Goal: Transaction & Acquisition: Book appointment/travel/reservation

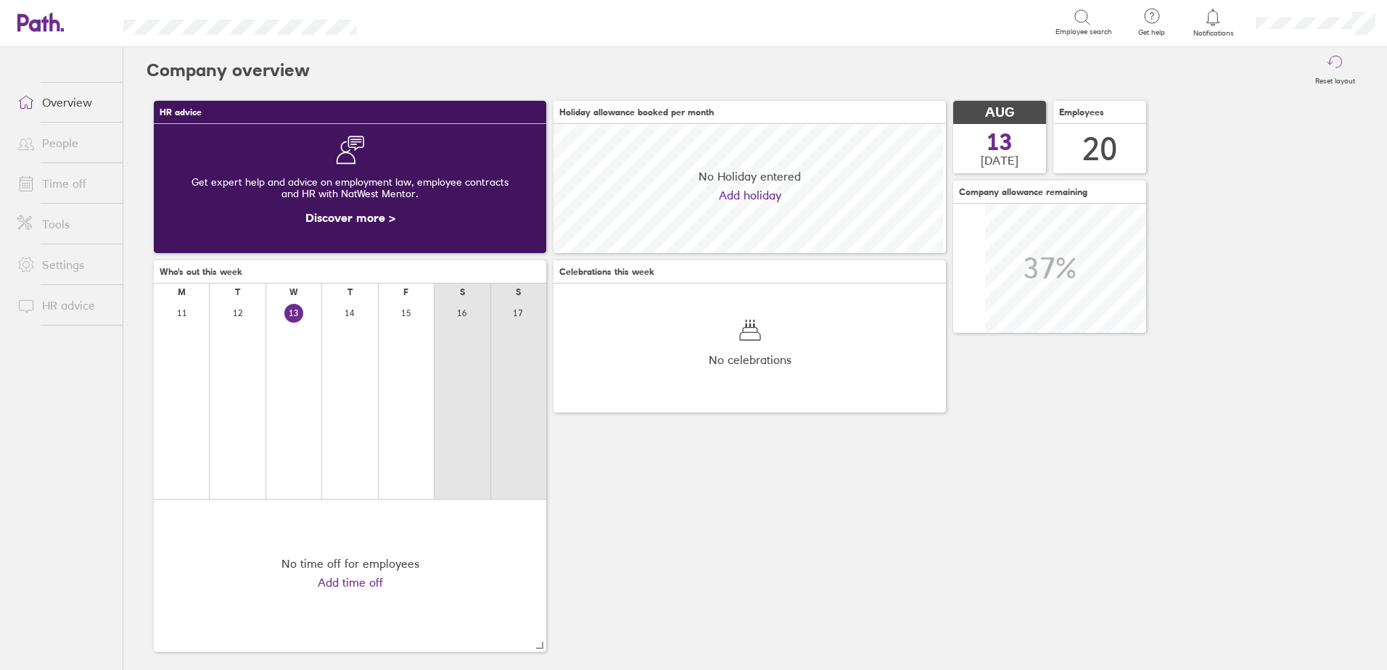
scroll to position [129, 393]
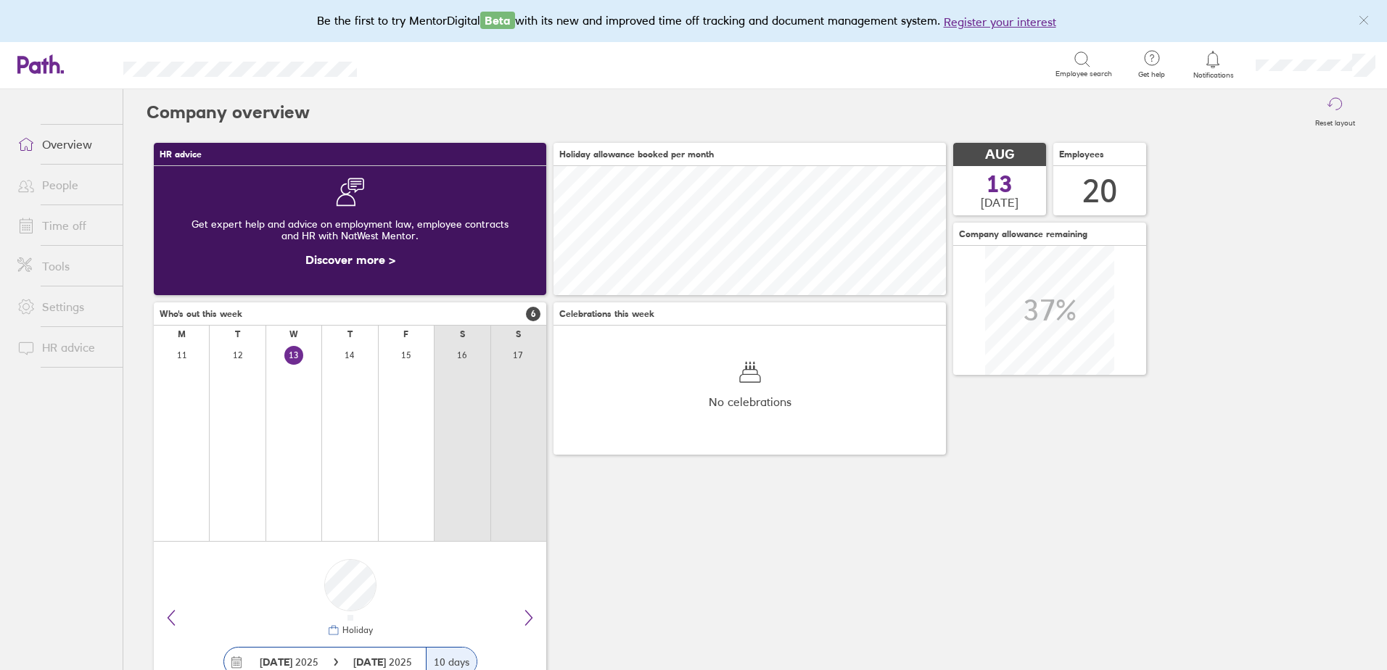
click at [62, 229] on link "Time off" at bounding box center [64, 225] width 117 height 29
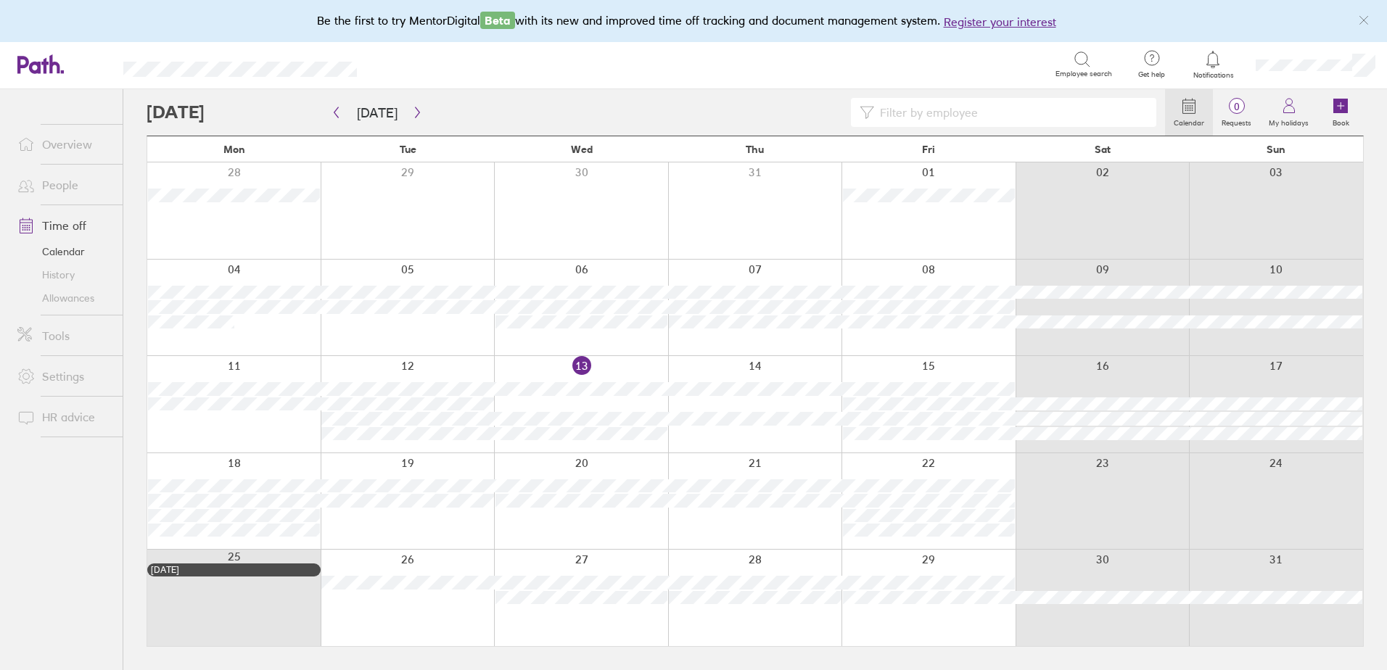
click at [1337, 104] on icon at bounding box center [1341, 106] width 15 height 15
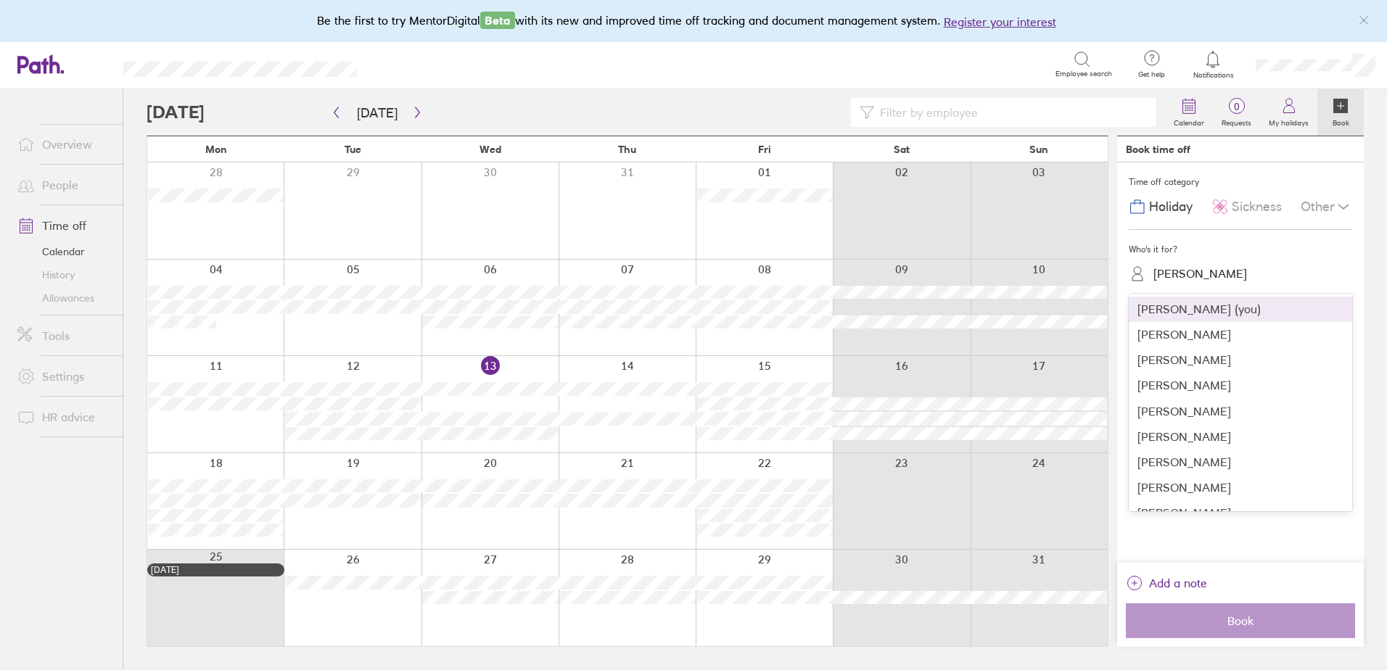
click at [1189, 275] on div "[PERSON_NAME]" at bounding box center [1201, 274] width 94 height 14
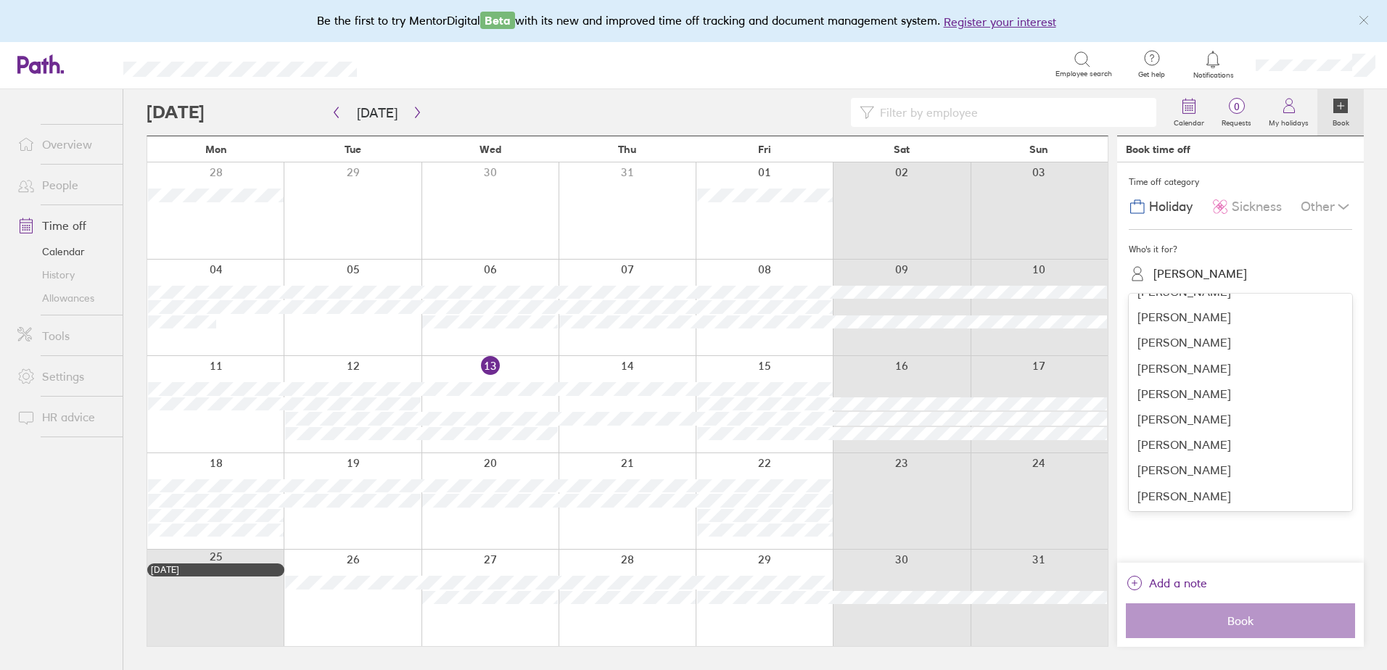
scroll to position [210, 0]
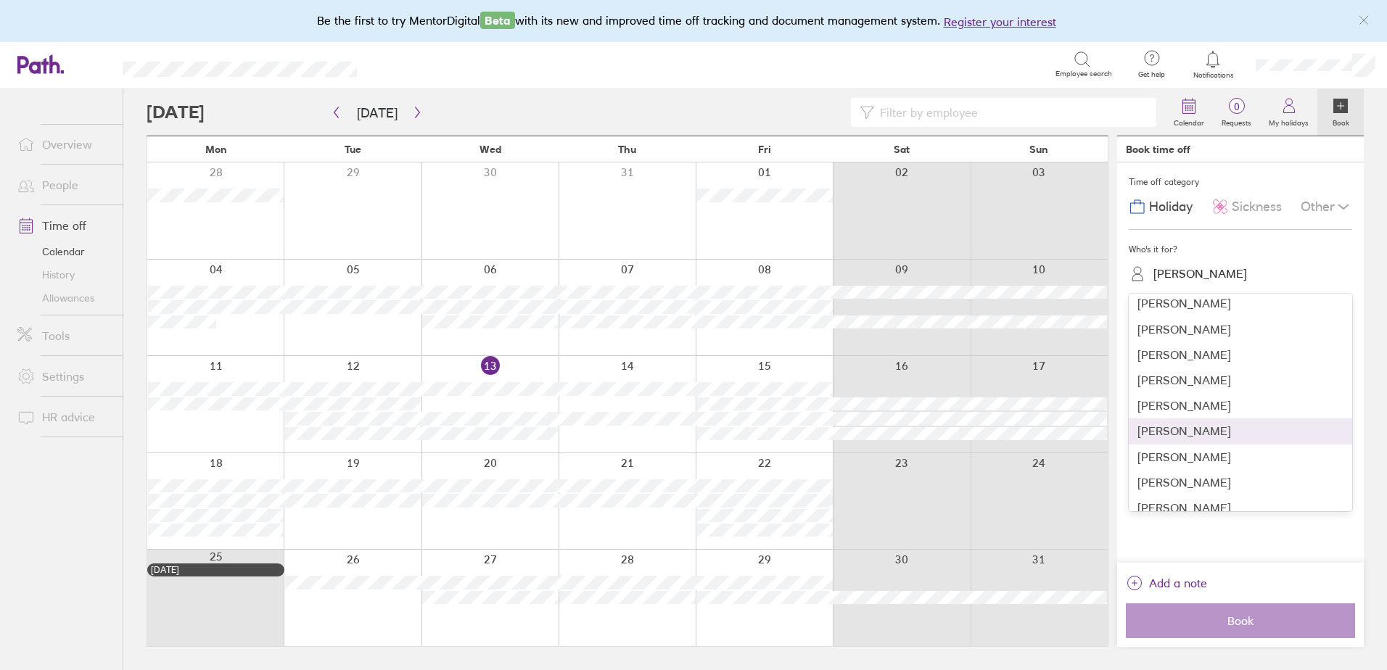
click at [1186, 435] on div "[PERSON_NAME]" at bounding box center [1240, 431] width 223 height 25
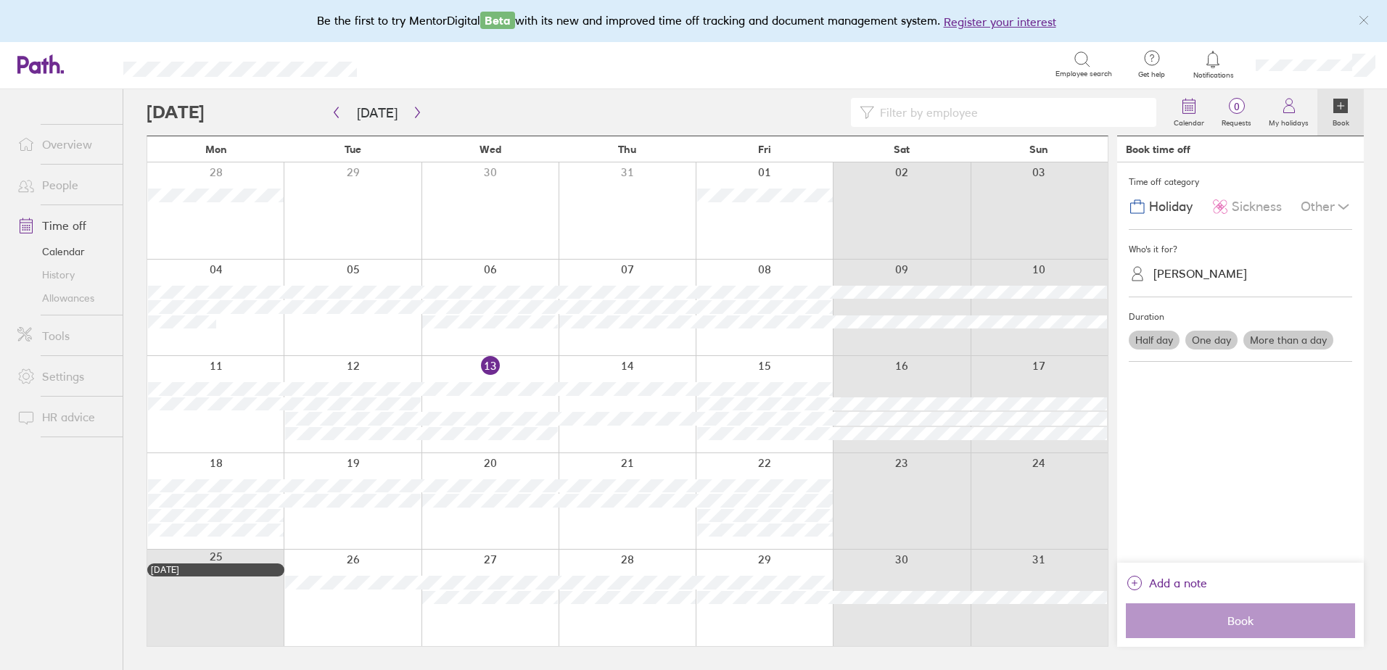
click at [1271, 345] on label "More than a day" at bounding box center [1289, 340] width 90 height 19
click at [0, 0] on input "More than a day" at bounding box center [0, 0] width 0 height 0
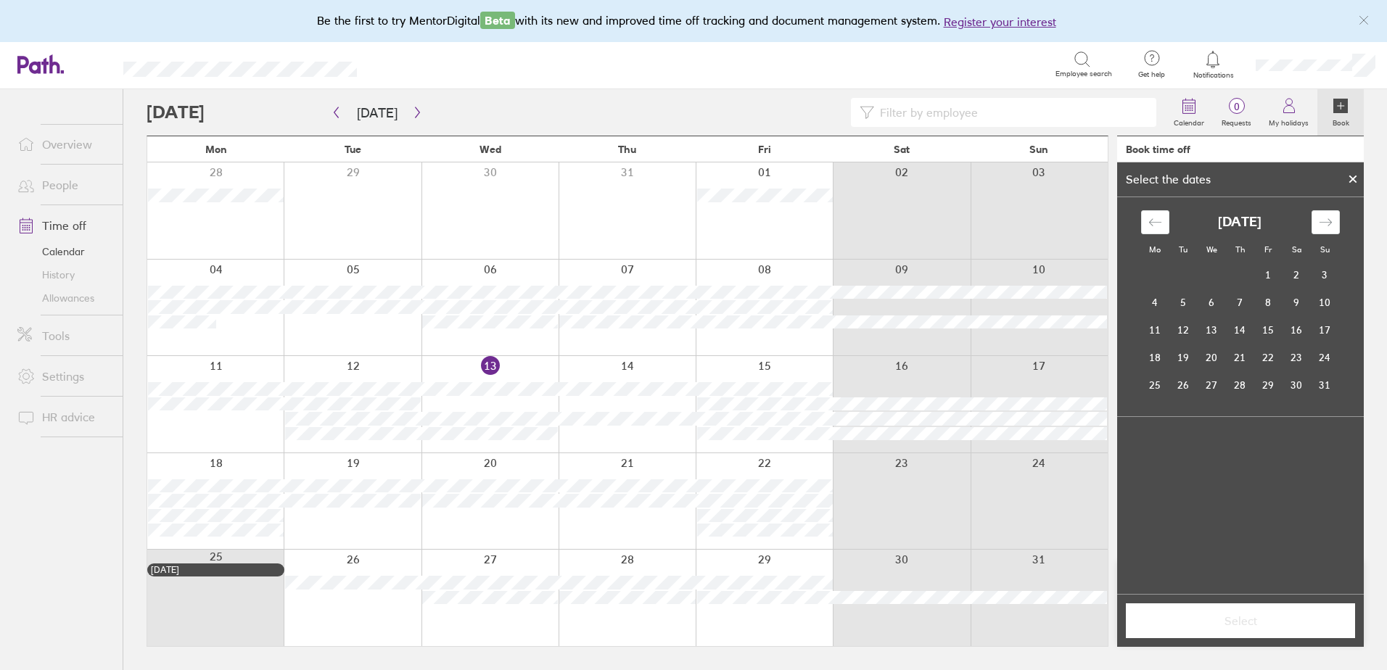
click at [1332, 218] on icon "Move forward to switch to the next month." at bounding box center [1326, 223] width 14 height 14
click at [1164, 302] on td "6" at bounding box center [1155, 303] width 28 height 28
click at [1270, 328] on td "17" at bounding box center [1269, 330] width 28 height 28
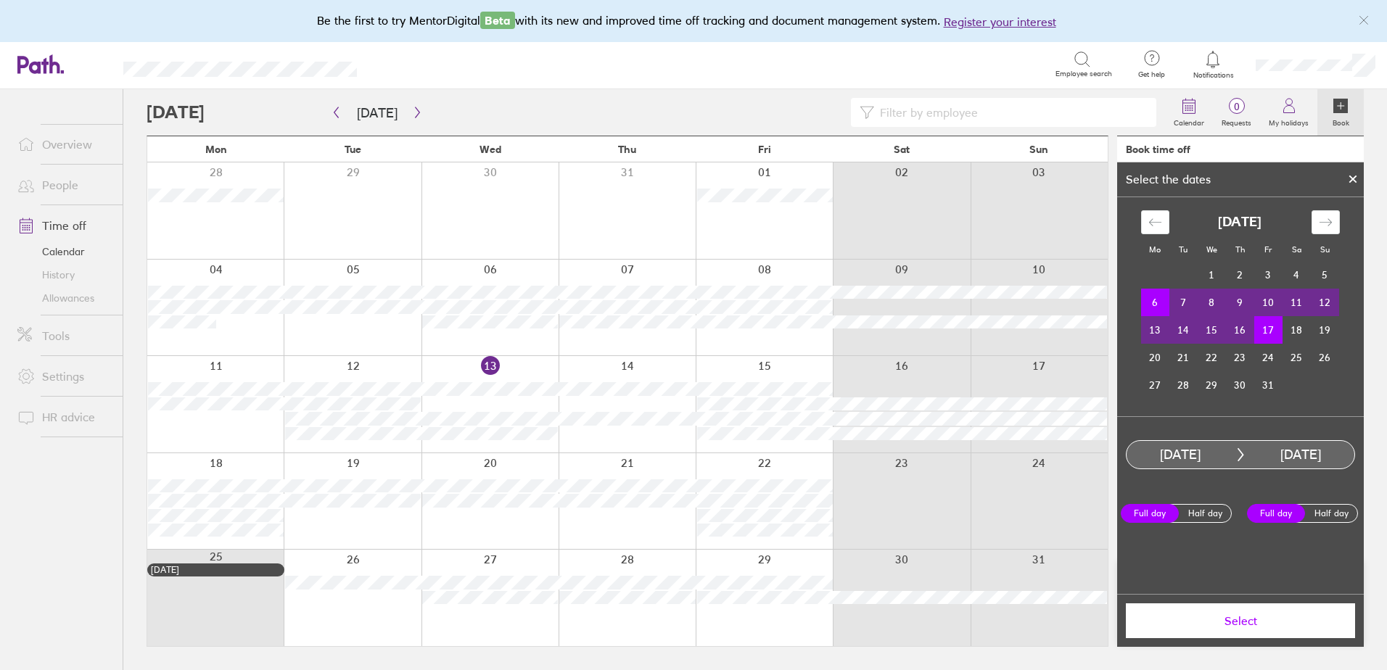
click at [1232, 620] on span "Select" at bounding box center [1240, 621] width 209 height 13
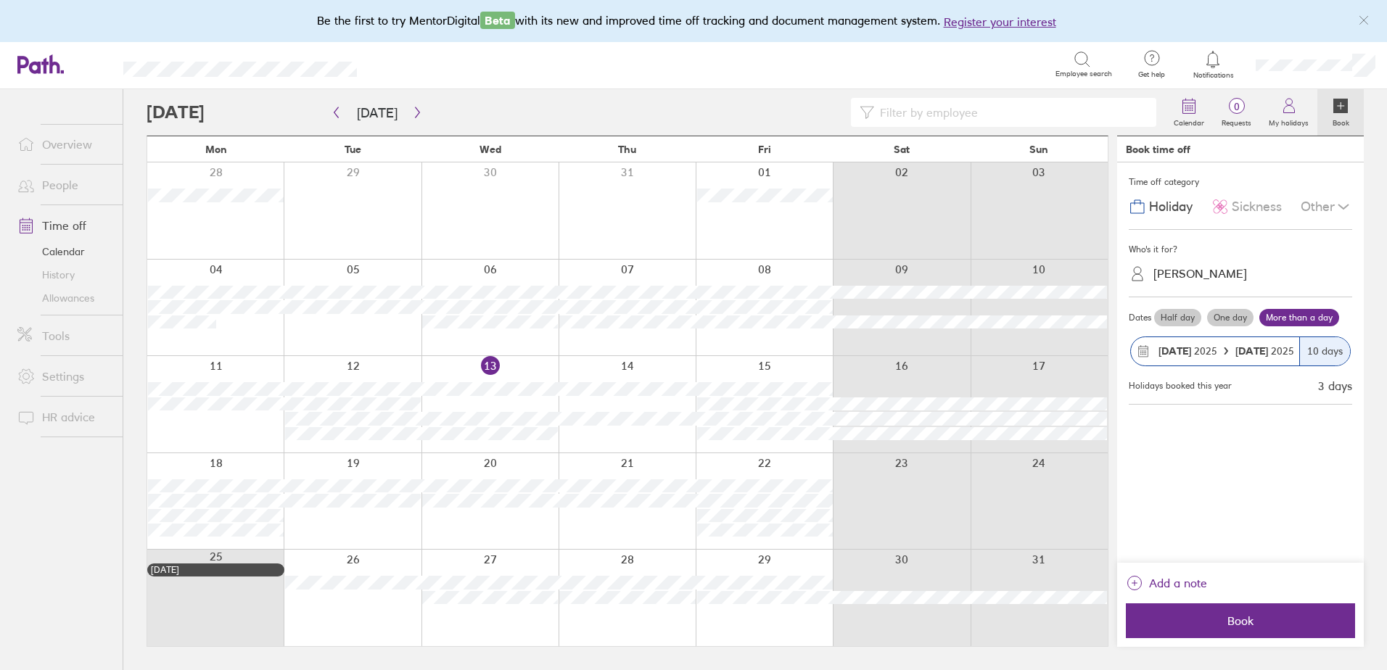
click at [1241, 615] on span "Book" at bounding box center [1240, 621] width 209 height 13
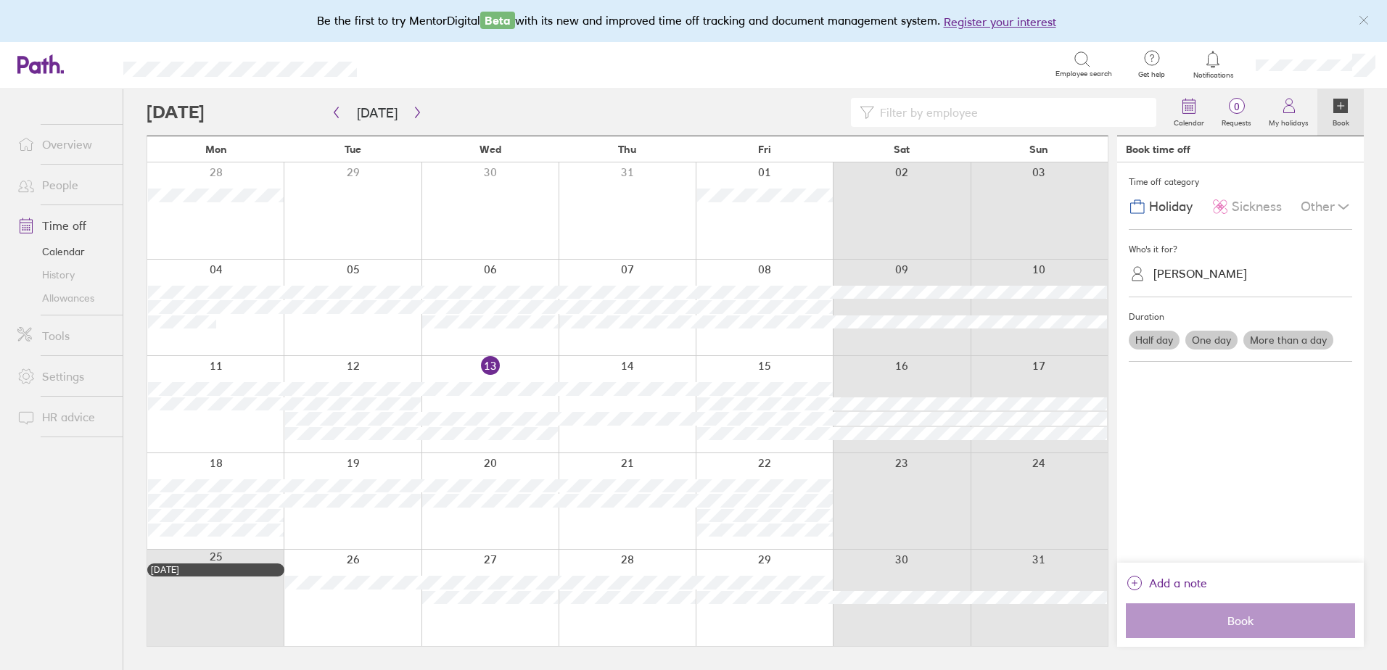
click at [1287, 336] on label "More than a day" at bounding box center [1289, 340] width 90 height 19
click at [0, 0] on input "More than a day" at bounding box center [0, 0] width 0 height 0
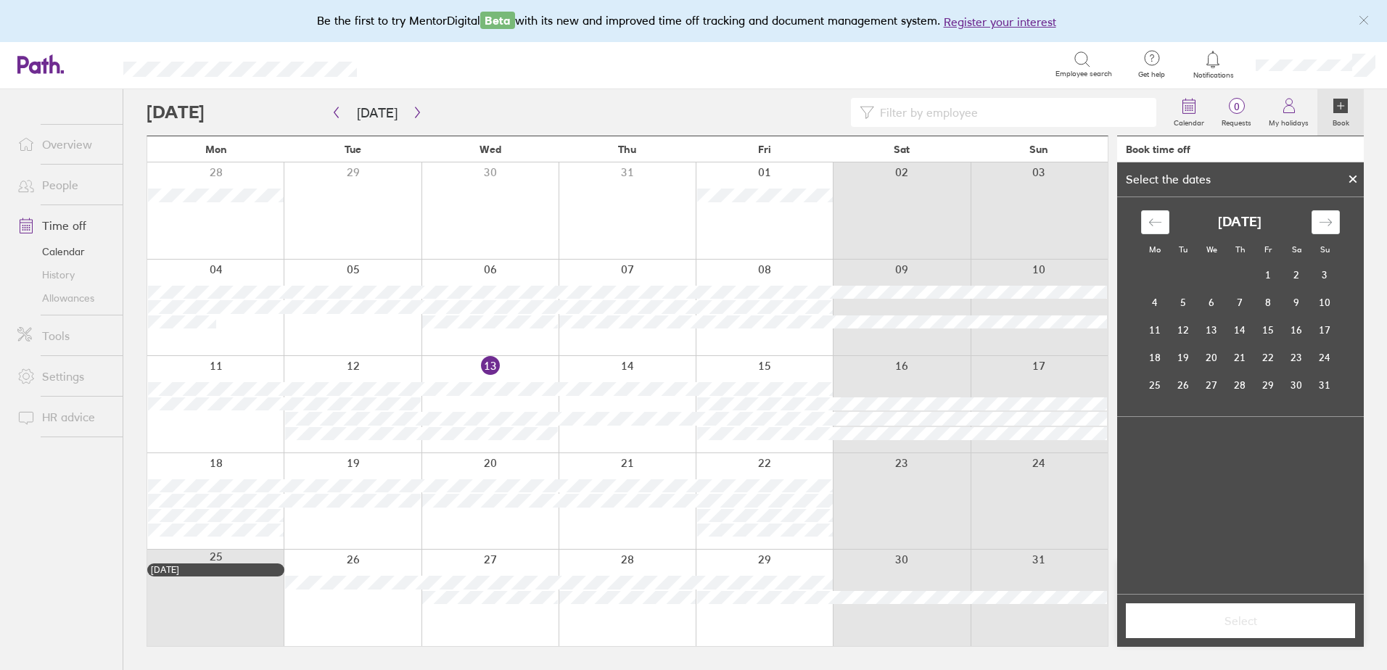
click at [1316, 221] on div "Move forward to switch to the next month." at bounding box center [1326, 222] width 28 height 24
click at [1150, 337] on td "10" at bounding box center [1155, 330] width 28 height 28
click at [1274, 329] on td "14" at bounding box center [1269, 330] width 28 height 28
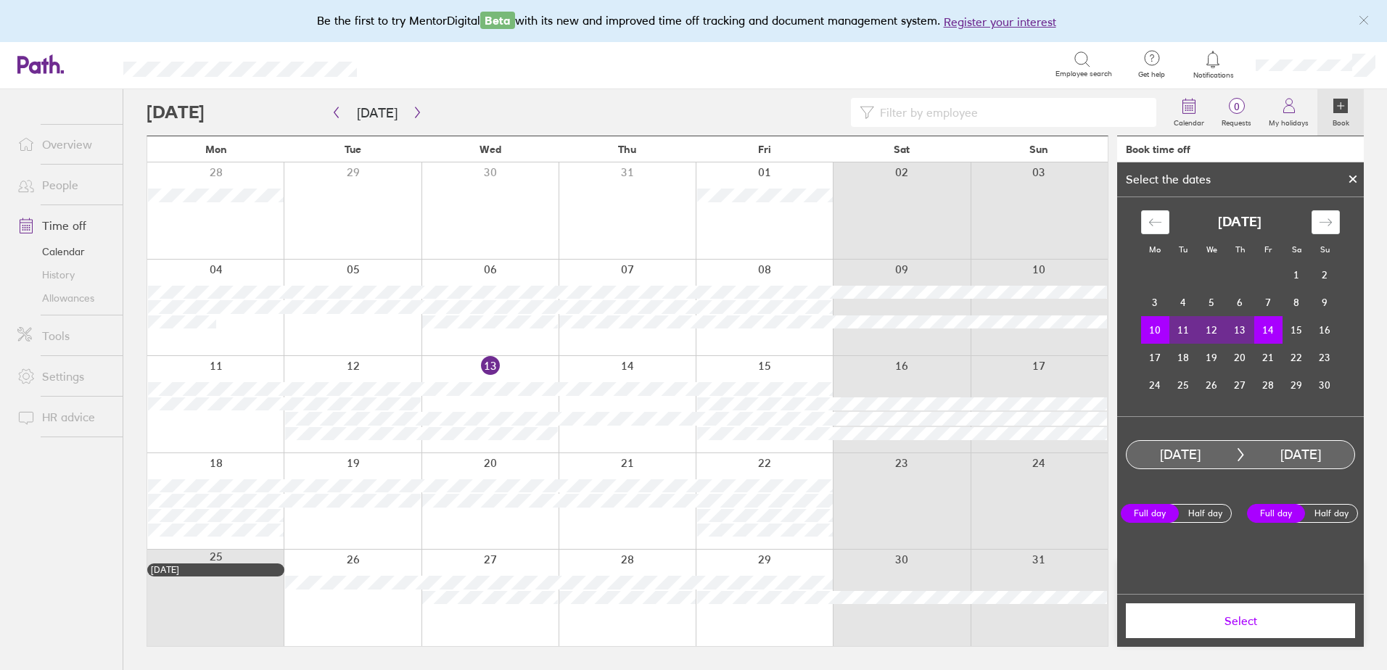
click at [1239, 630] on button "Select" at bounding box center [1240, 621] width 229 height 35
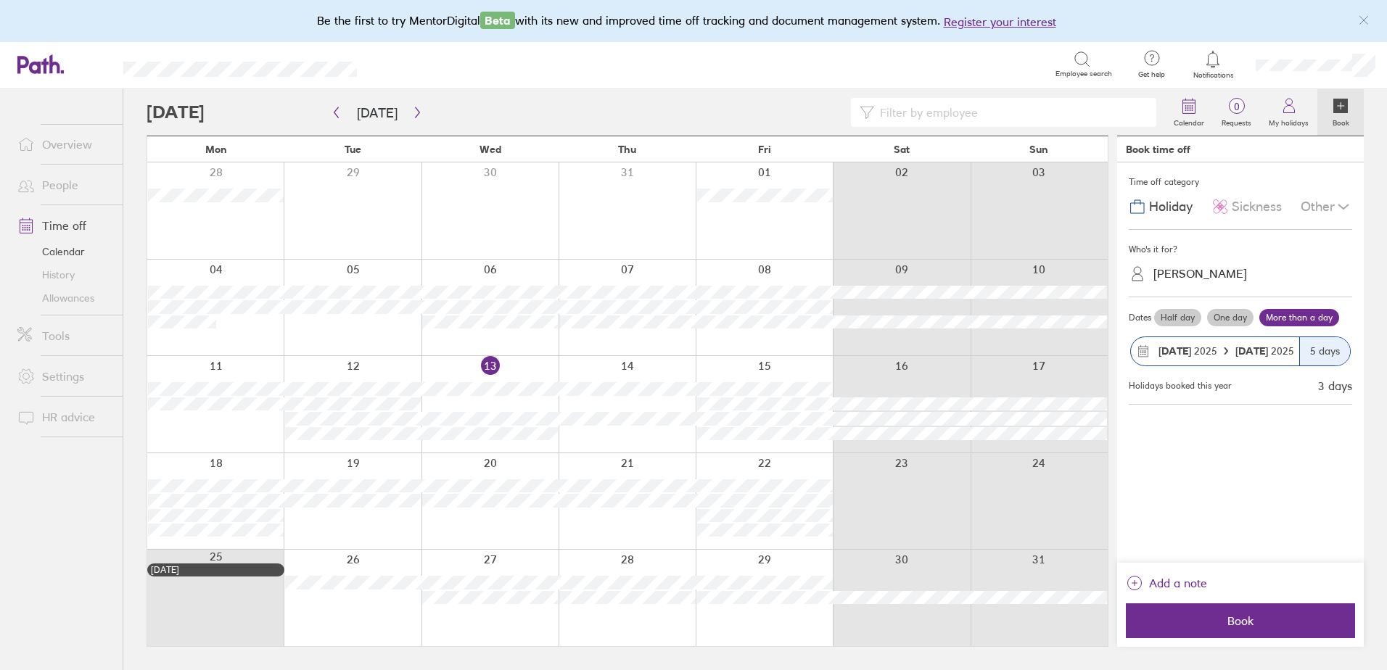
click at [1234, 625] on span "Book" at bounding box center [1240, 621] width 209 height 13
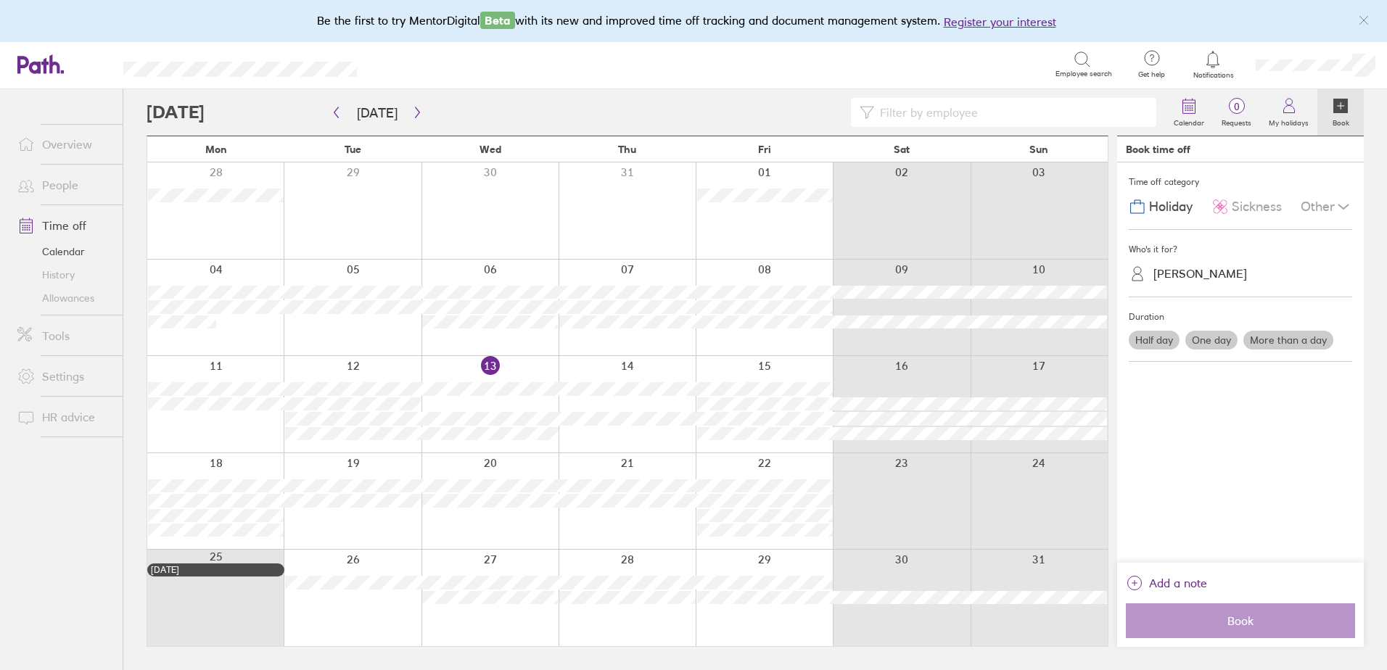
click at [86, 303] on link "Allowances" at bounding box center [64, 298] width 117 height 23
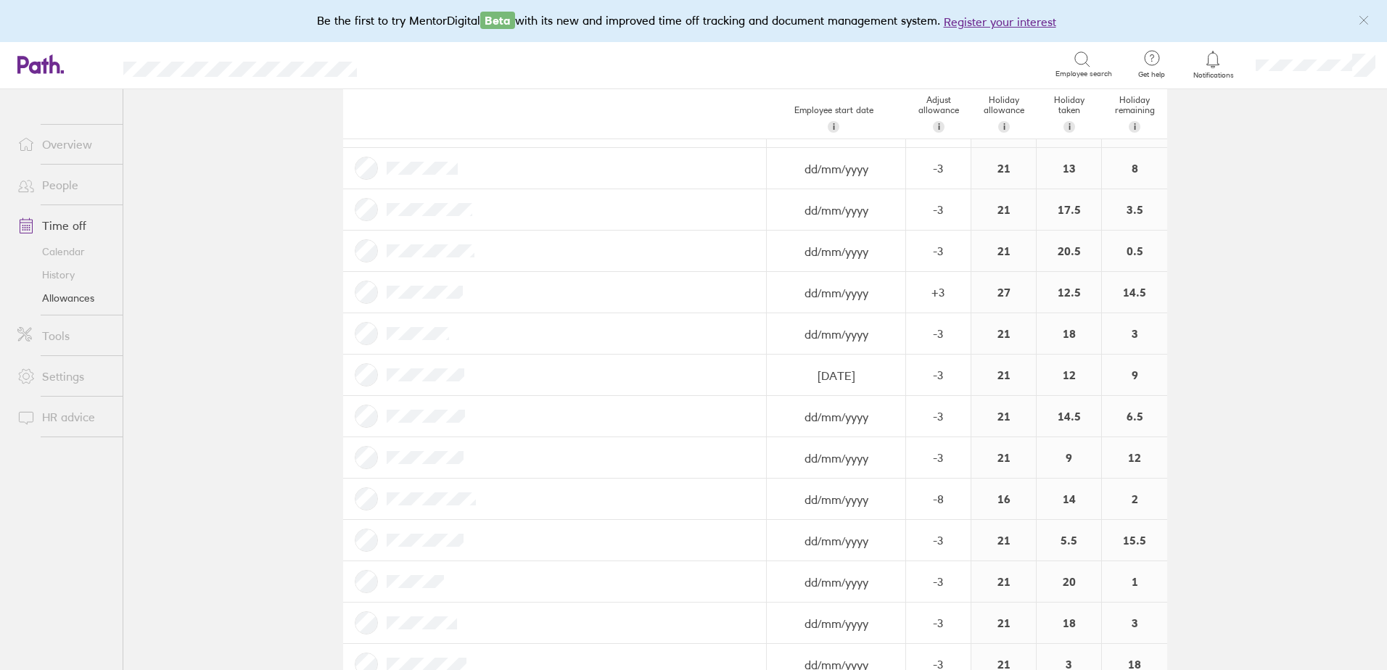
scroll to position [195, 0]
